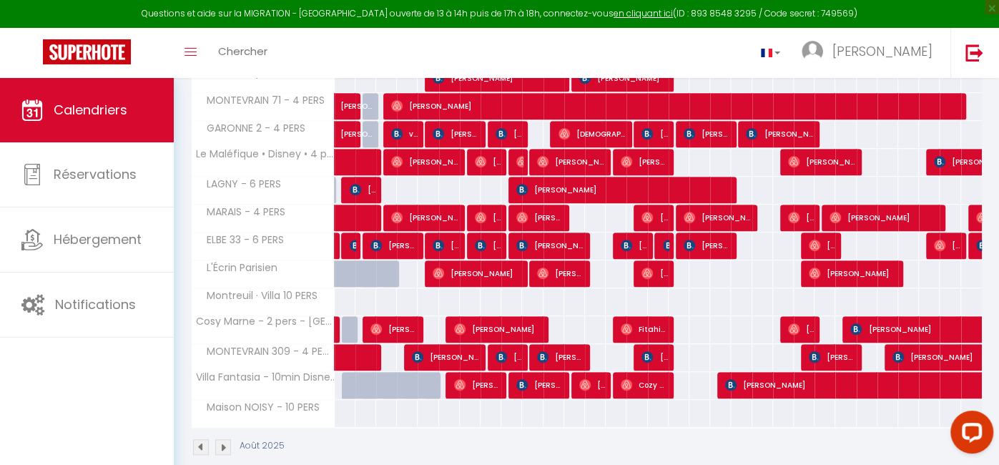
scroll to position [408, 0]
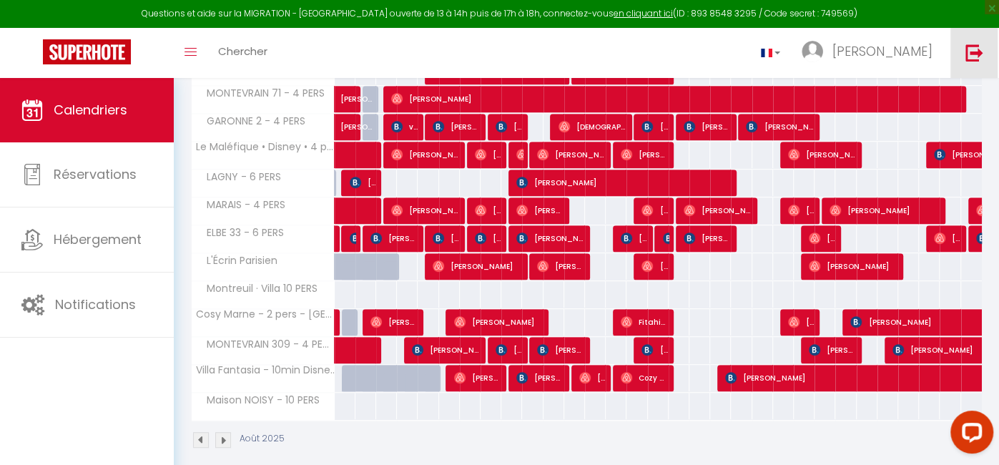
click at [978, 55] on img at bounding box center [975, 53] width 18 height 18
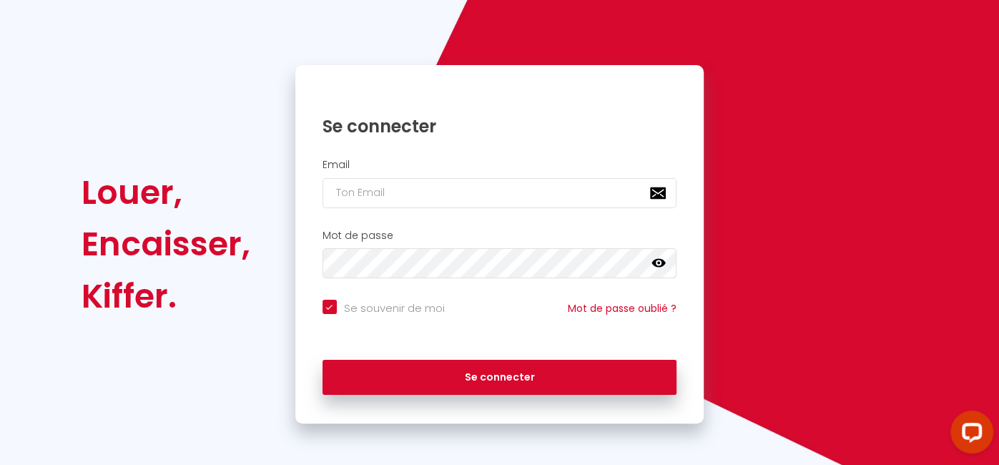
checkbox input "true"
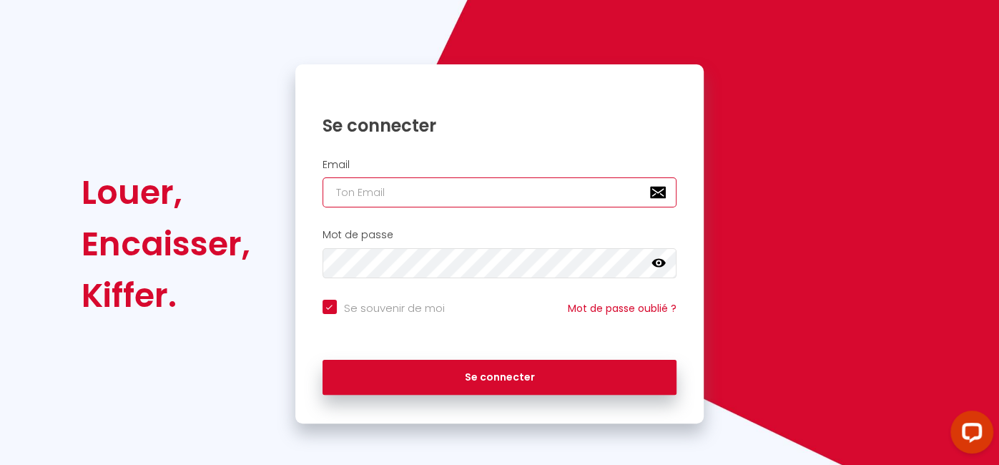
click at [563, 195] on input "email" at bounding box center [500, 192] width 355 height 30
type input "[EMAIL_ADDRESS][PERSON_NAME][DOMAIN_NAME]"
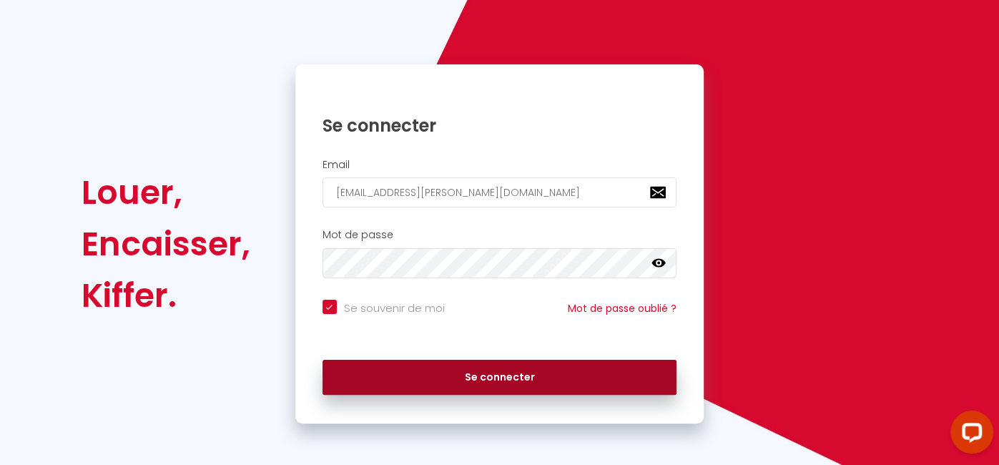
click at [347, 389] on button "Se connecter" at bounding box center [500, 378] width 355 height 36
checkbox input "true"
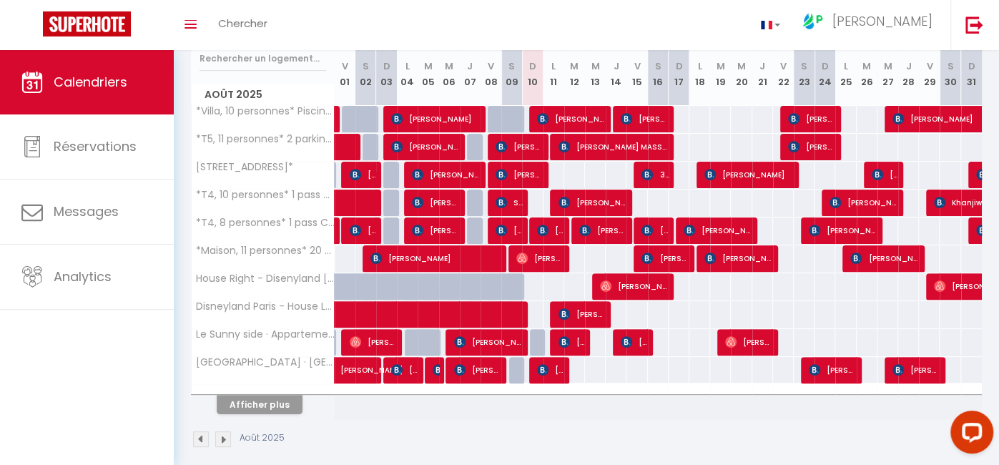
scroll to position [195, 0]
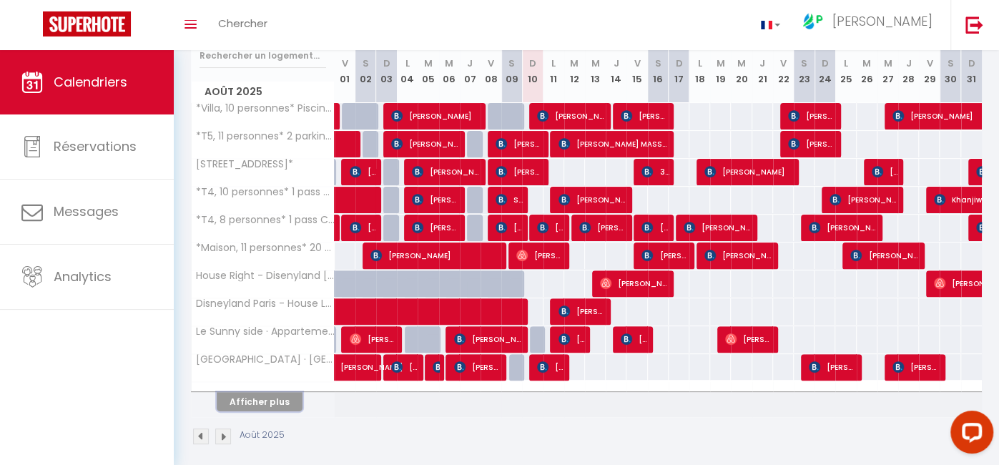
click at [261, 397] on button "Afficher plus" at bounding box center [260, 401] width 86 height 19
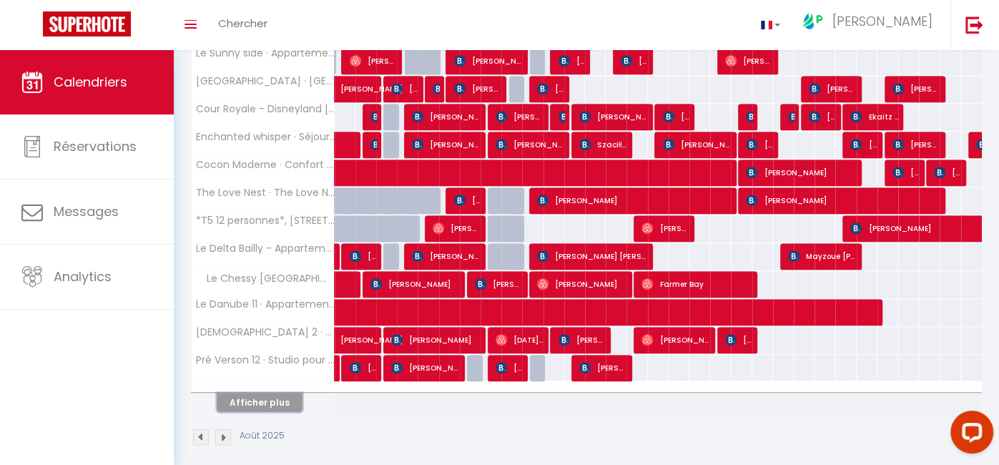
scroll to position [474, 0]
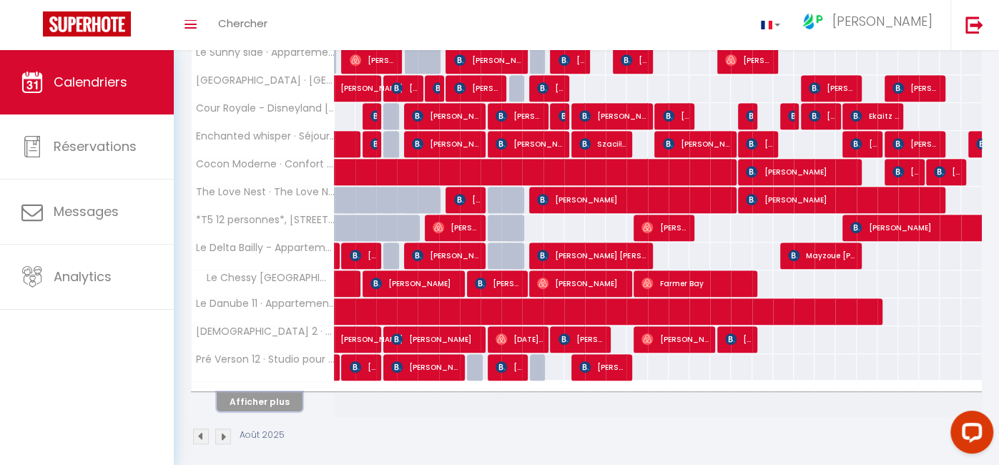
click at [268, 397] on button "Afficher plus" at bounding box center [260, 401] width 86 height 19
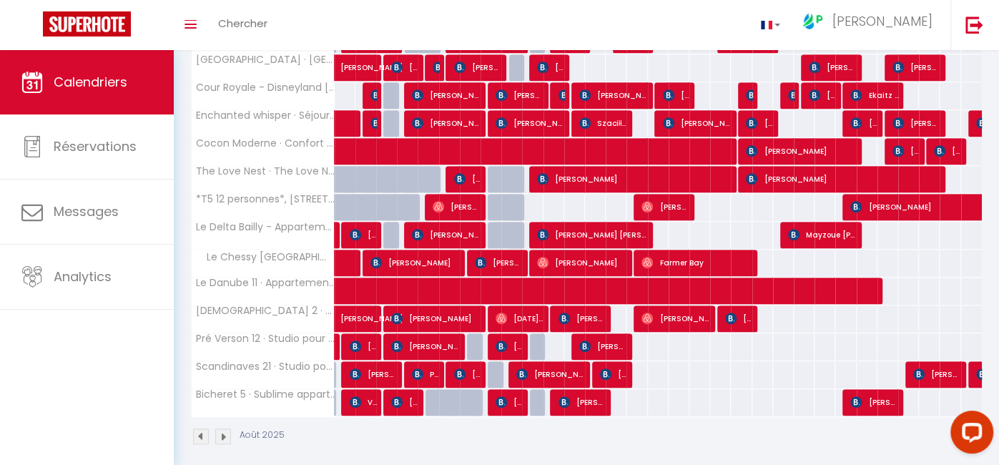
scroll to position [501, 0]
